Goal: Transaction & Acquisition: Purchase product/service

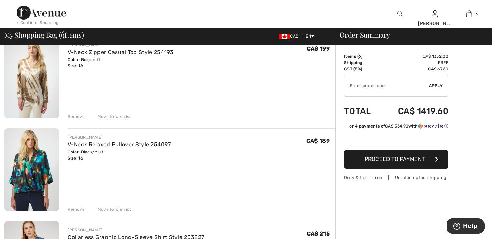
scroll to position [253, 0]
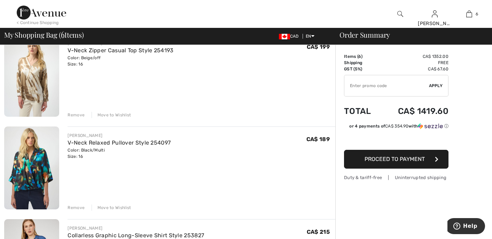
click at [122, 113] on div "Move to Wishlist" at bounding box center [111, 115] width 40 height 6
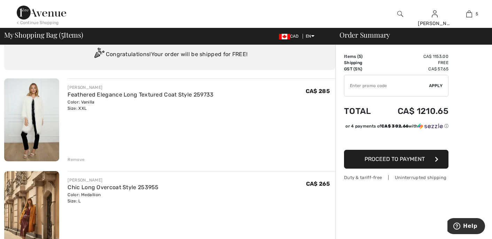
scroll to position [0, 0]
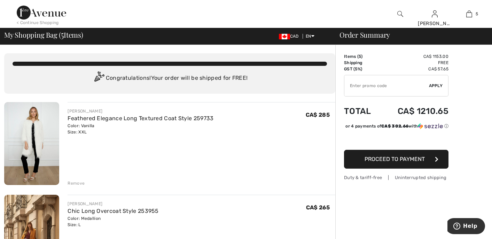
click at [262, 81] on div "Congratulations! Your order will be shipped for FREE!" at bounding box center [170, 78] width 314 height 14
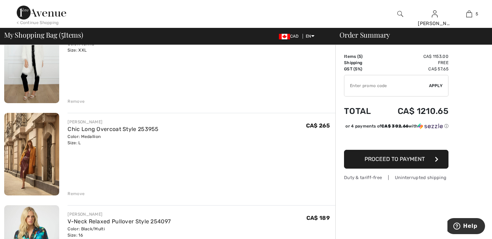
scroll to position [89, 0]
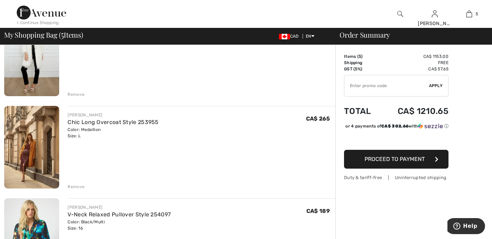
click at [74, 186] on div "Remove" at bounding box center [75, 186] width 17 height 6
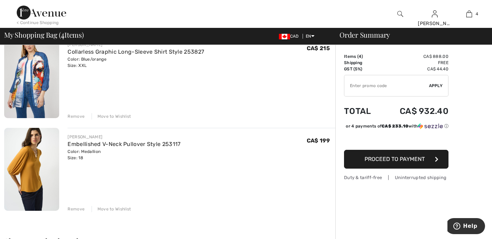
scroll to position [254, 0]
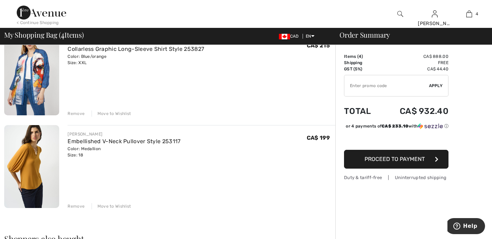
click at [106, 204] on div "Move to Wishlist" at bounding box center [111, 206] width 40 height 6
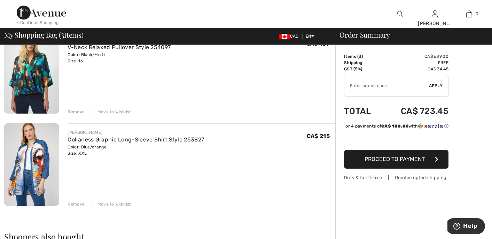
scroll to position [165, 0]
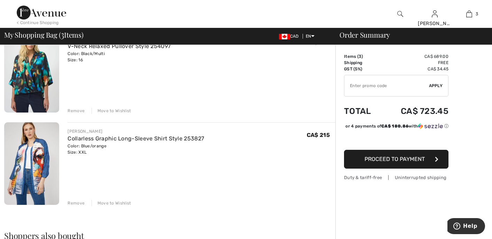
click at [120, 201] on div "Move to Wishlist" at bounding box center [111, 203] width 40 height 6
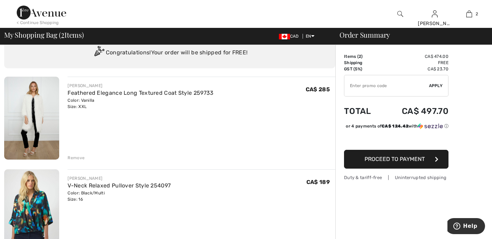
scroll to position [0, 0]
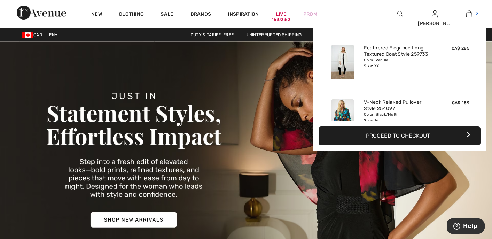
click at [468, 15] on img at bounding box center [469, 14] width 6 height 8
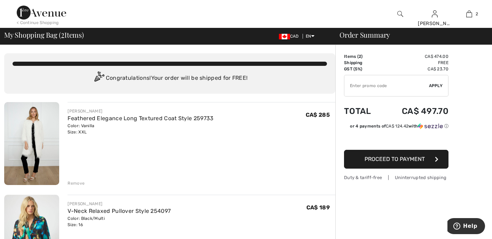
click at [77, 181] on div "Remove" at bounding box center [75, 183] width 17 height 6
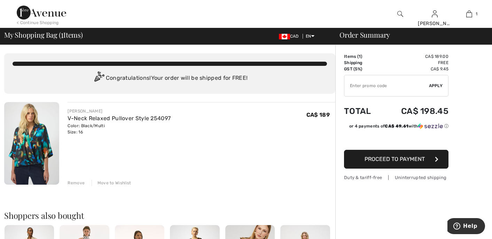
click at [51, 20] on div "< Continue Shopping" at bounding box center [38, 22] width 42 height 6
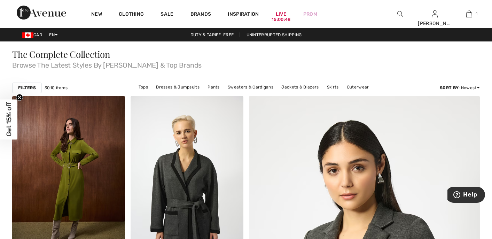
click at [399, 10] on img at bounding box center [400, 14] width 6 height 8
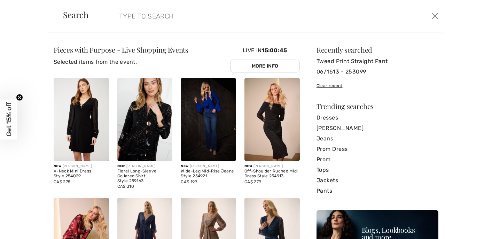
click at [201, 21] on input "search" at bounding box center [232, 16] width 237 height 21
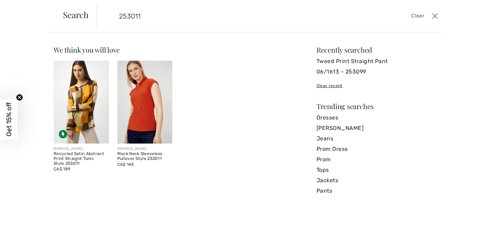
type input "253011"
click at [86, 123] on img at bounding box center [81, 102] width 55 height 83
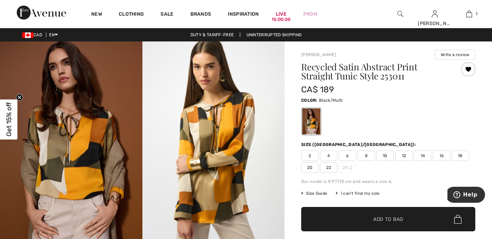
click at [443, 152] on span "16" at bounding box center [440, 155] width 17 height 10
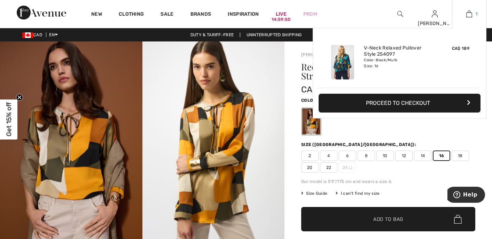
click at [469, 11] on img at bounding box center [469, 14] width 6 height 8
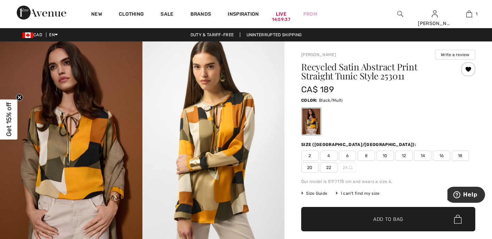
click at [441, 153] on span "16" at bounding box center [440, 155] width 17 height 10
click at [382, 214] on span "✔ Added to Bag Add to Bag" at bounding box center [388, 219] width 174 height 24
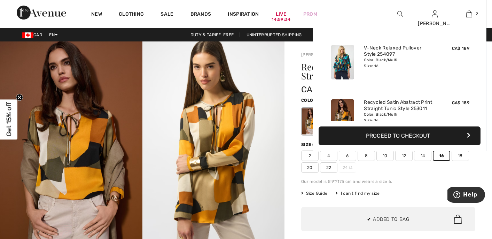
scroll to position [22, 0]
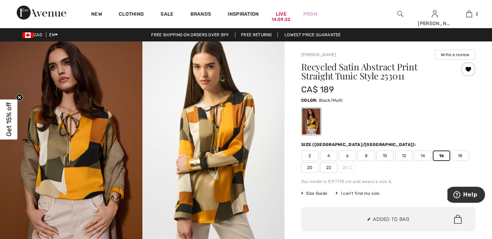
click at [407, 114] on div at bounding box center [388, 121] width 174 height 29
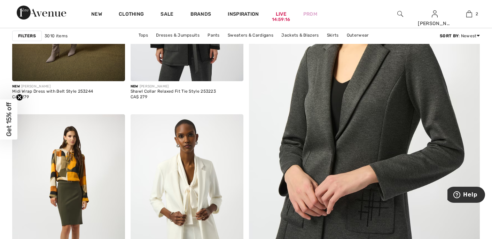
scroll to position [125, 0]
